Goal: Task Accomplishment & Management: Complete application form

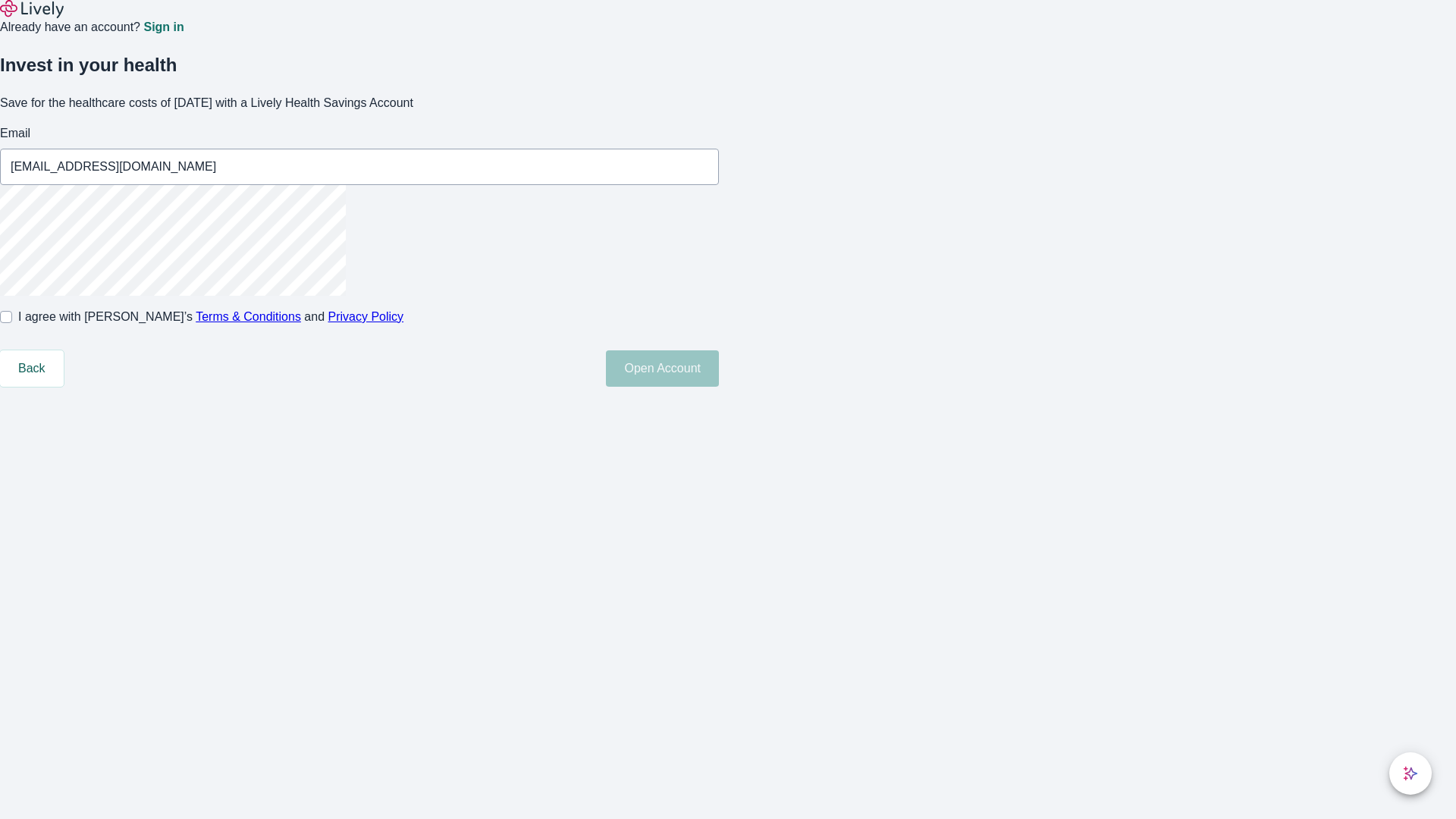
click at [12, 323] on input "I agree with Lively’s Terms & Conditions and Privacy Policy" at bounding box center [6, 317] width 12 height 12
checkbox input "true"
click at [719, 387] on button "Open Account" at bounding box center [663, 369] width 113 height 37
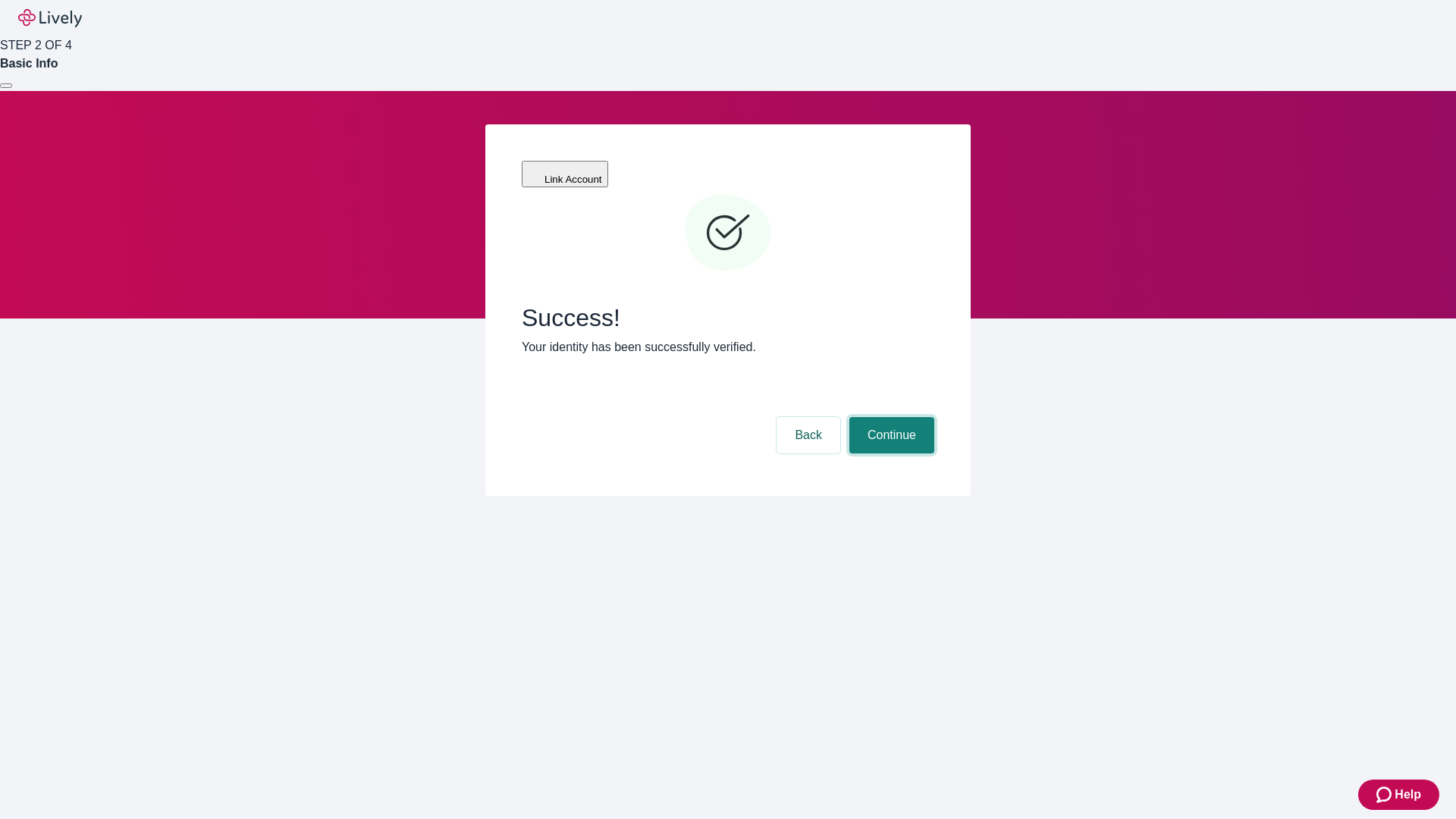
click at [890, 417] on button "Continue" at bounding box center [891, 436] width 85 height 37
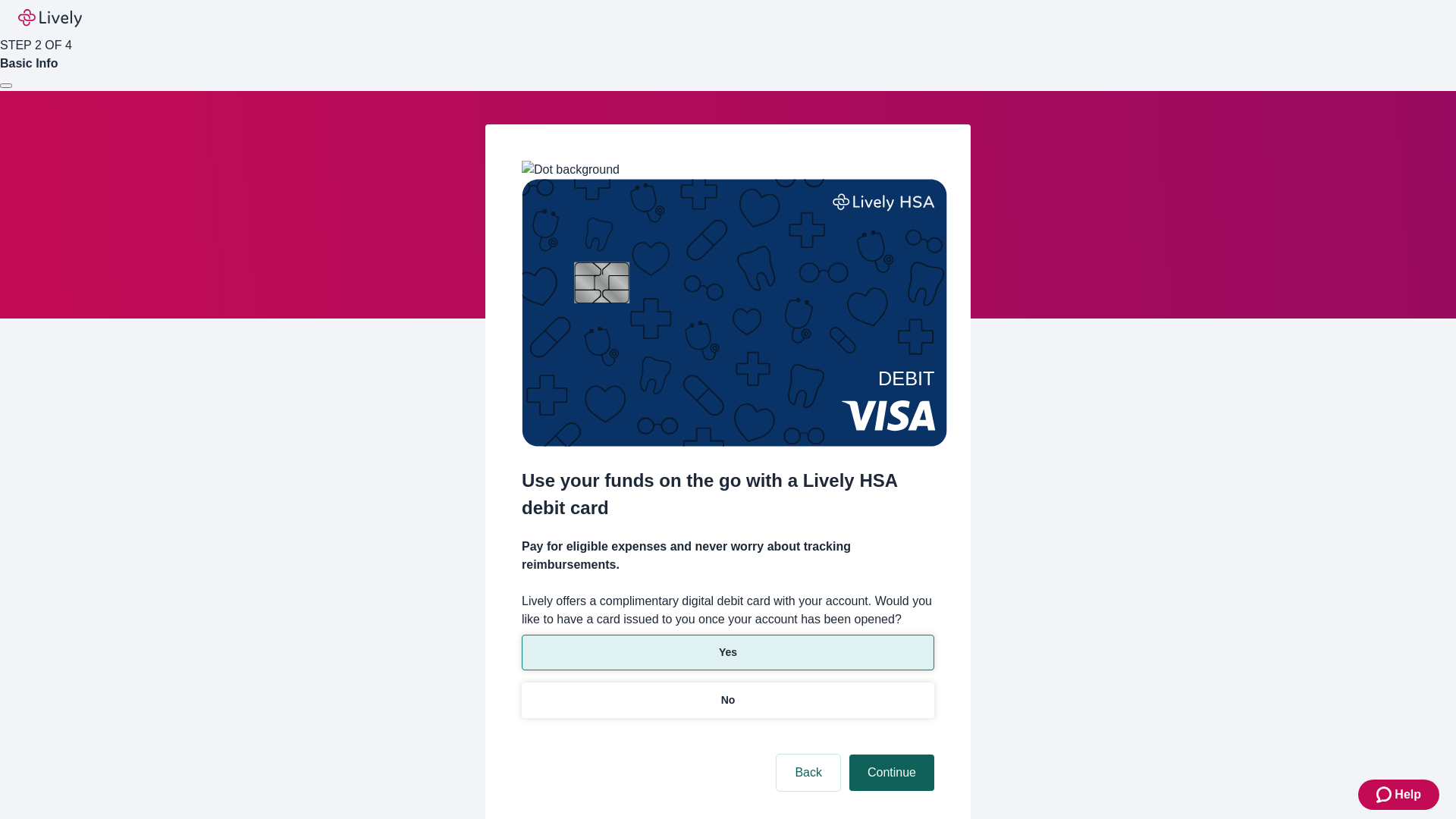
click at [727, 644] on p "Yes" at bounding box center [728, 652] width 18 height 16
click at [890, 755] on button "Continue" at bounding box center [891, 773] width 85 height 37
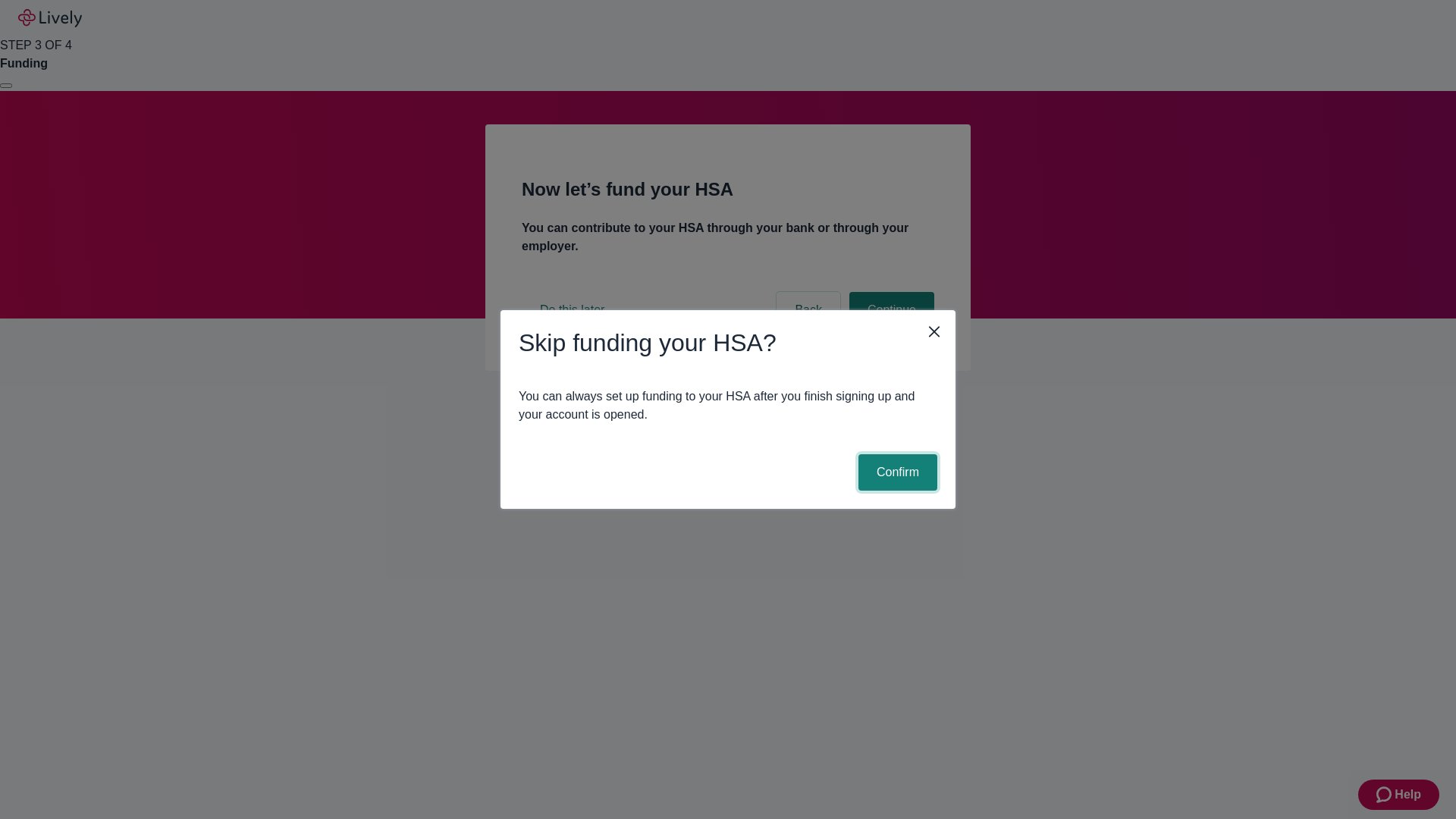
click at [896, 472] on button "Confirm" at bounding box center [897, 472] width 79 height 37
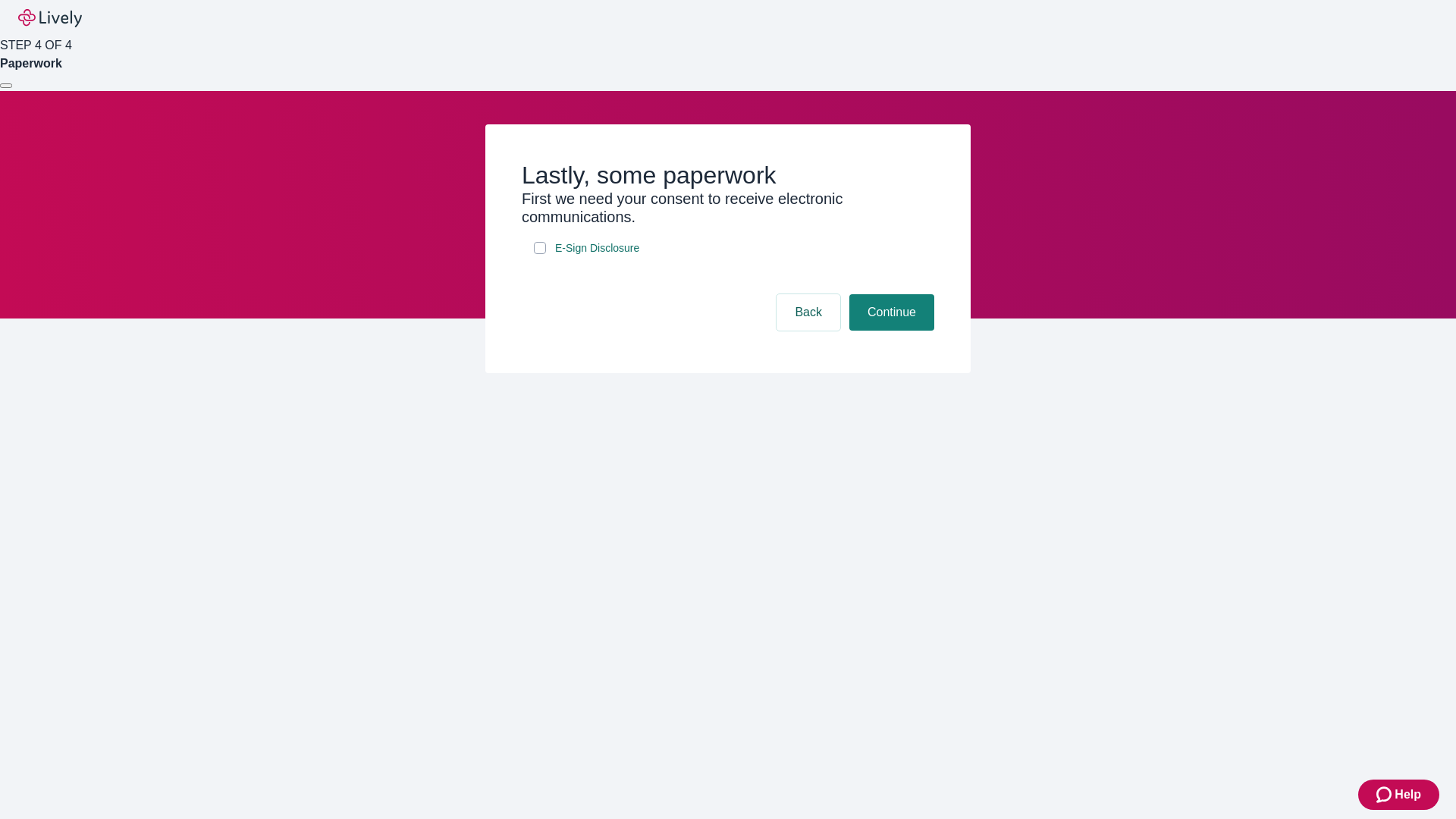
click at [540, 254] on input "E-Sign Disclosure" at bounding box center [540, 248] width 12 height 12
checkbox input "true"
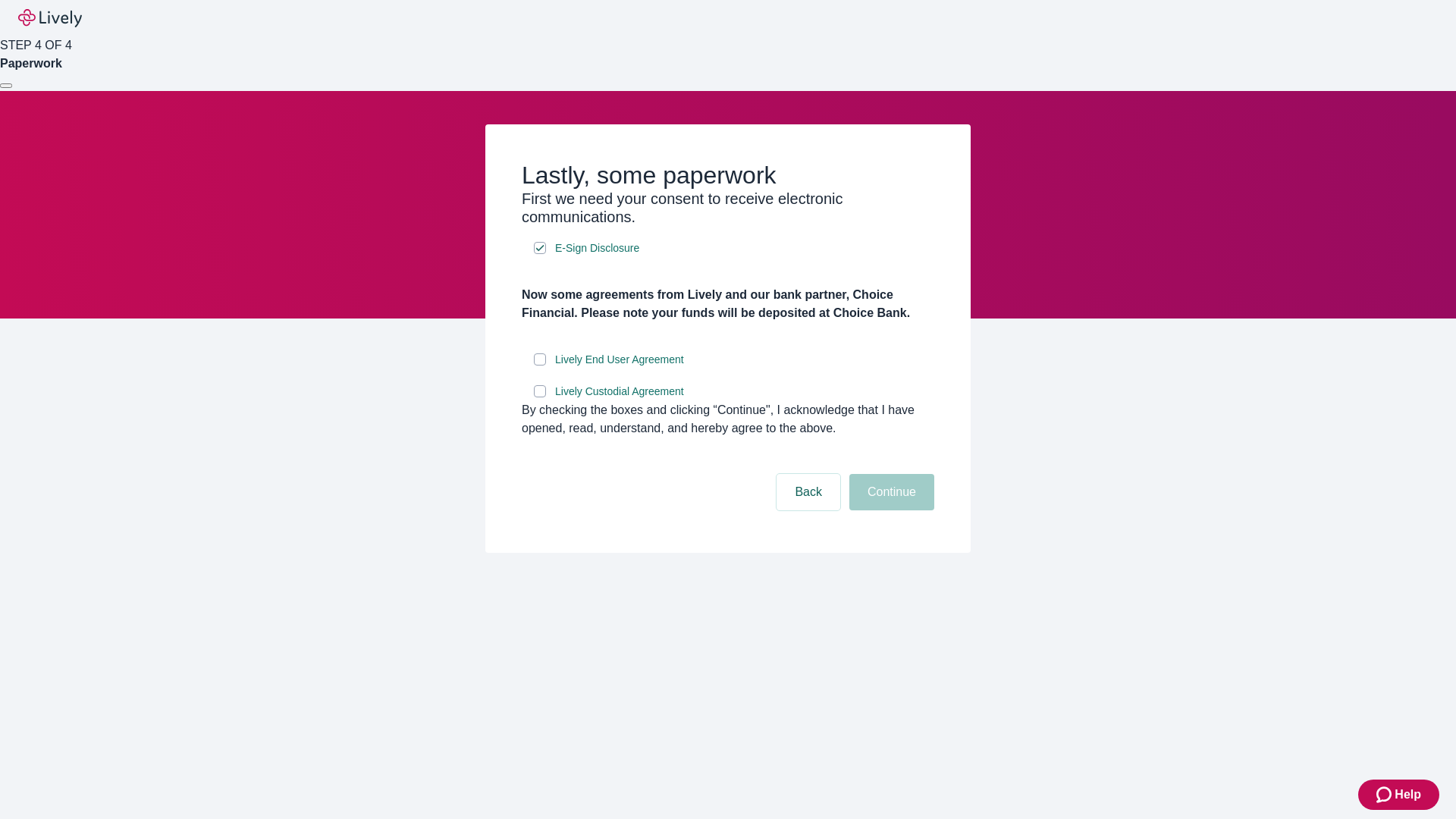
click at [540, 365] on input "Lively End User Agreement" at bounding box center [540, 360] width 12 height 12
checkbox input "true"
click at [540, 397] on input "Lively Custodial Agreement" at bounding box center [540, 391] width 12 height 12
checkbox input "true"
click at [890, 511] on button "Continue" at bounding box center [891, 492] width 85 height 37
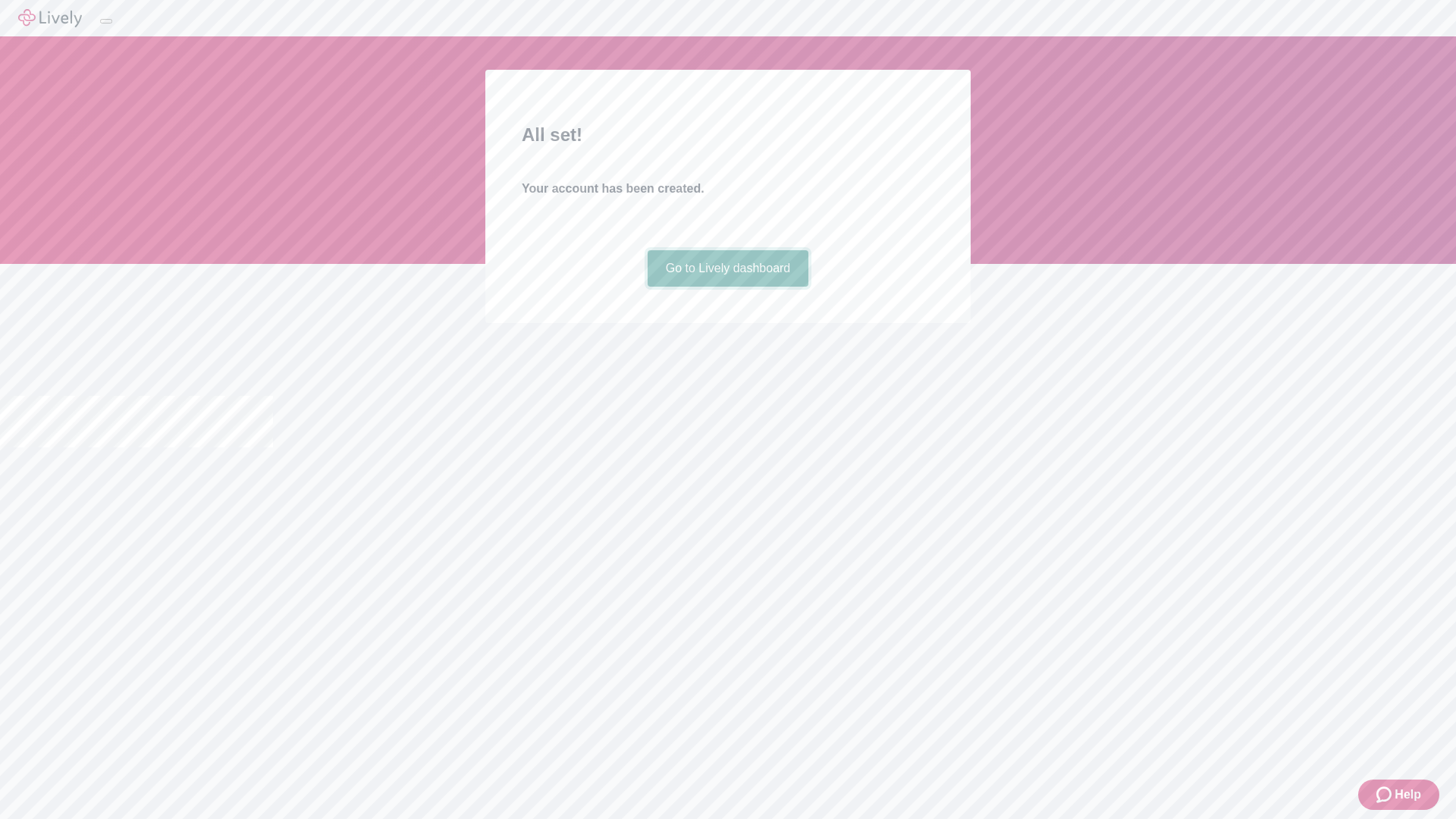
click at [727, 286] on link "Go to Lively dashboard" at bounding box center [728, 269] width 162 height 37
